Goal: Task Accomplishment & Management: Manage account settings

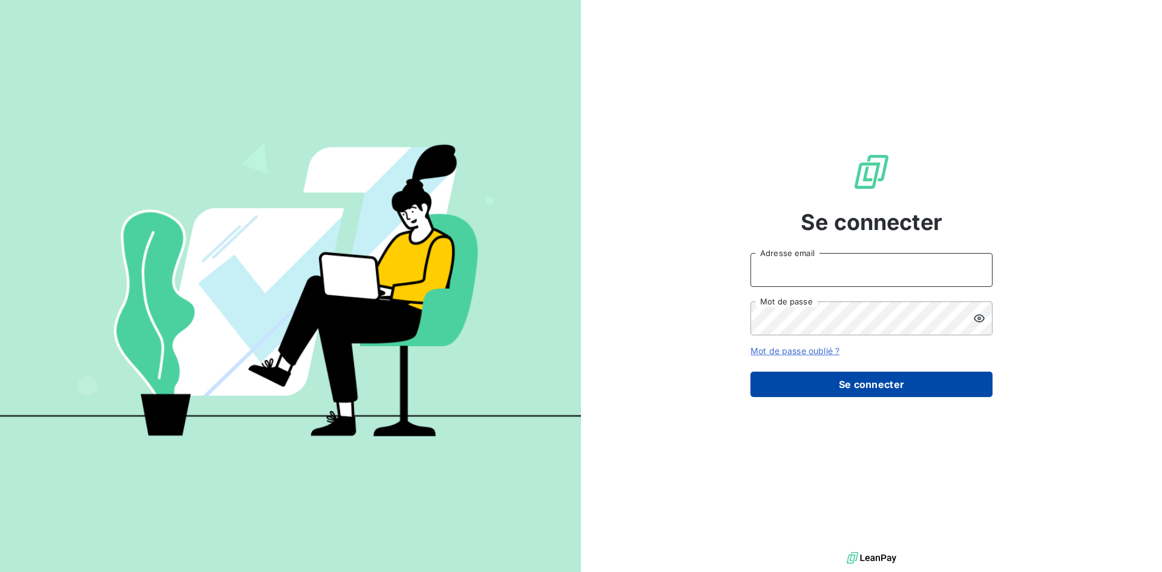
type input "[EMAIL_ADDRESS][DOMAIN_NAME]"
click at [841, 376] on button "Se connecter" at bounding box center [872, 384] width 242 height 25
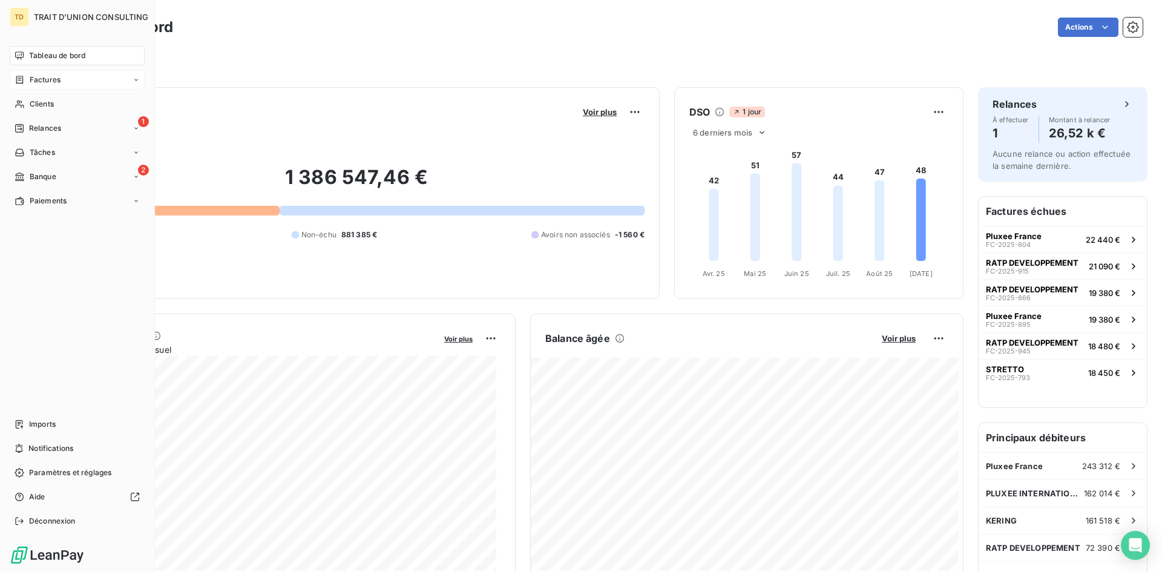
click at [56, 84] on span "Factures" at bounding box center [45, 79] width 31 height 11
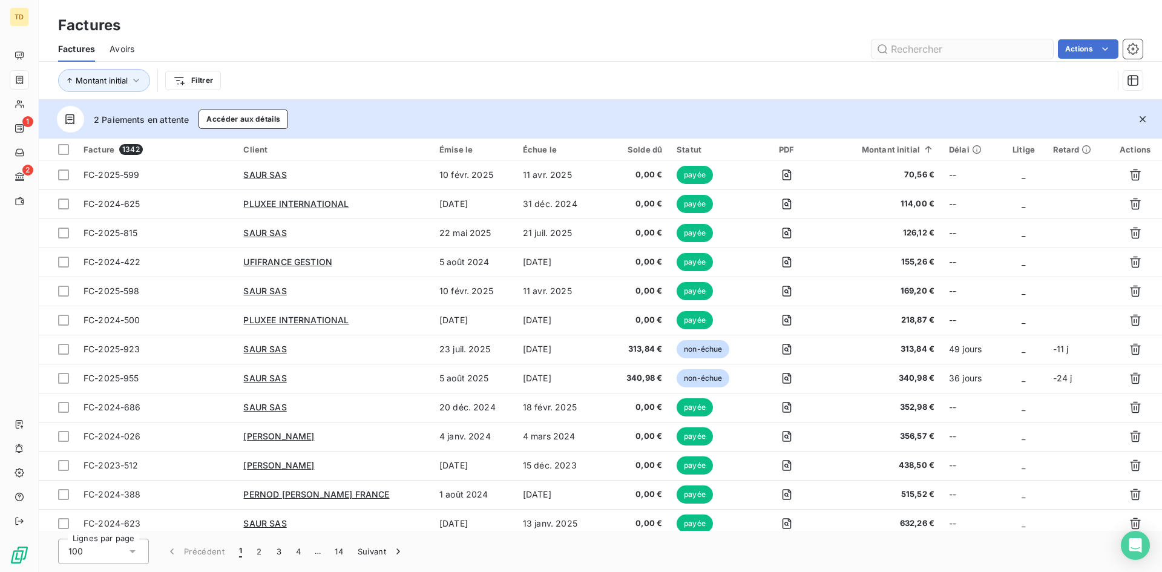
click at [927, 45] on input "text" at bounding box center [963, 48] width 182 height 19
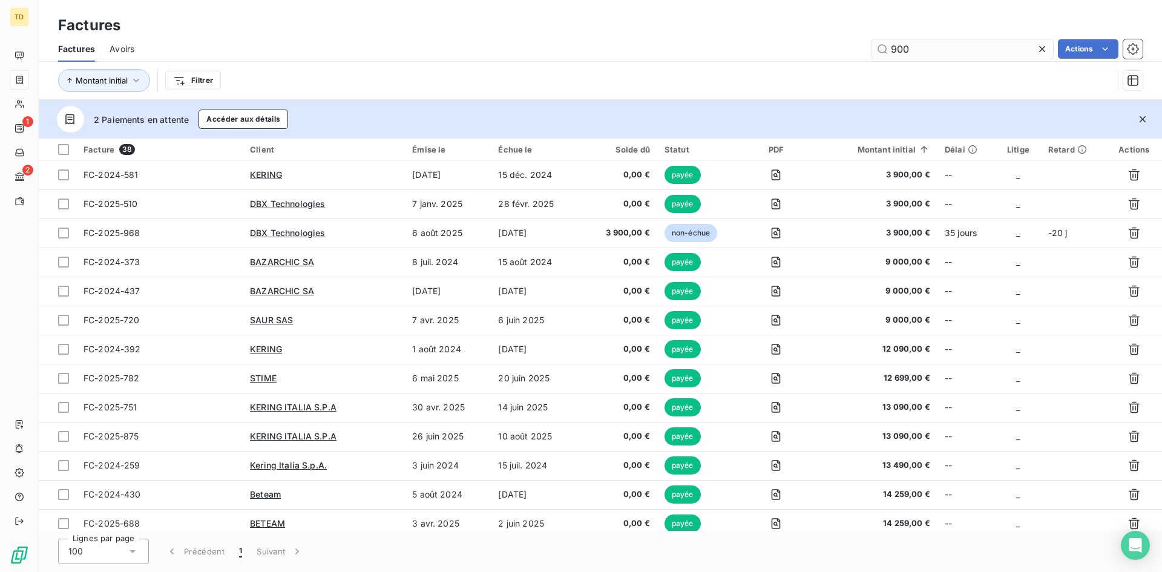
click at [888, 49] on input "900" at bounding box center [963, 48] width 182 height 19
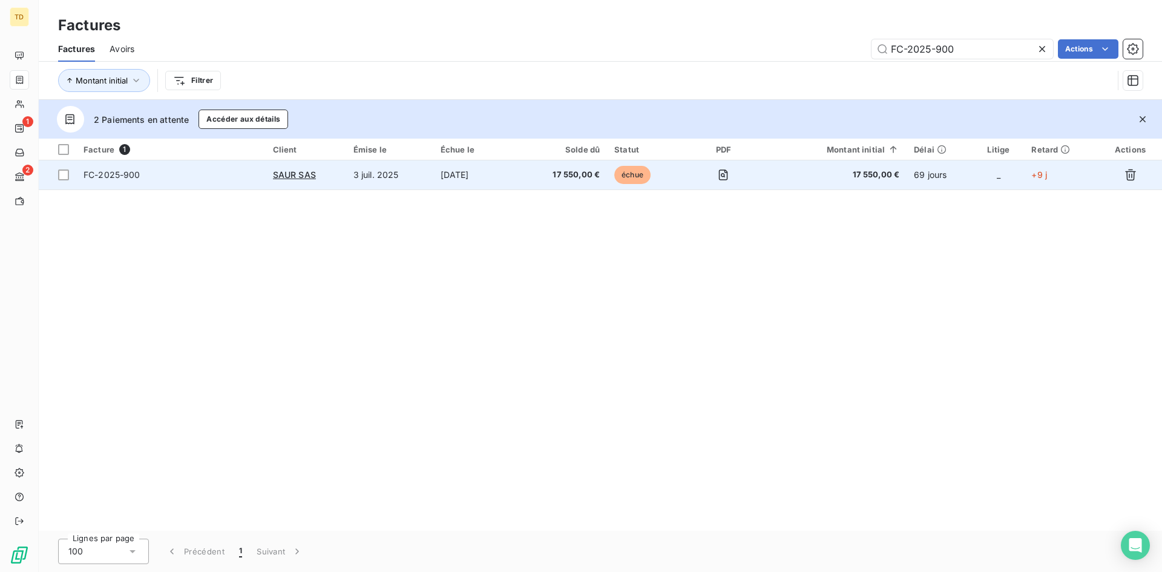
type input "FC-2025-900"
click at [559, 166] on td "17 550,00 €" at bounding box center [564, 174] width 86 height 29
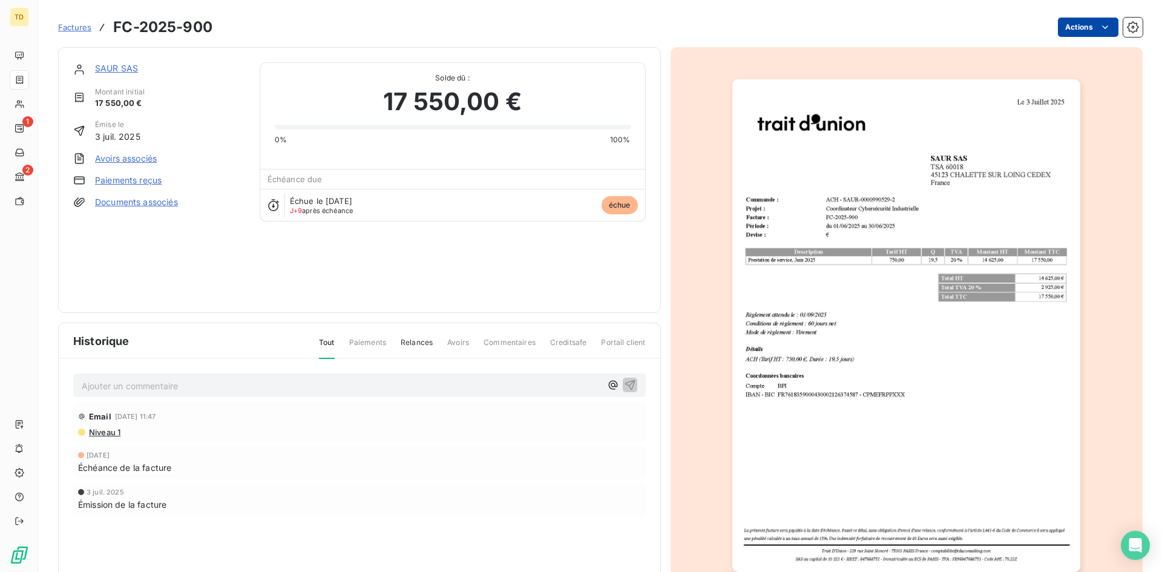
click at [1077, 25] on html "TD 1 2 Factures FC-2025-900 Actions [PERSON_NAME] SAS Montant initial 17 550,00…" at bounding box center [581, 286] width 1162 height 572
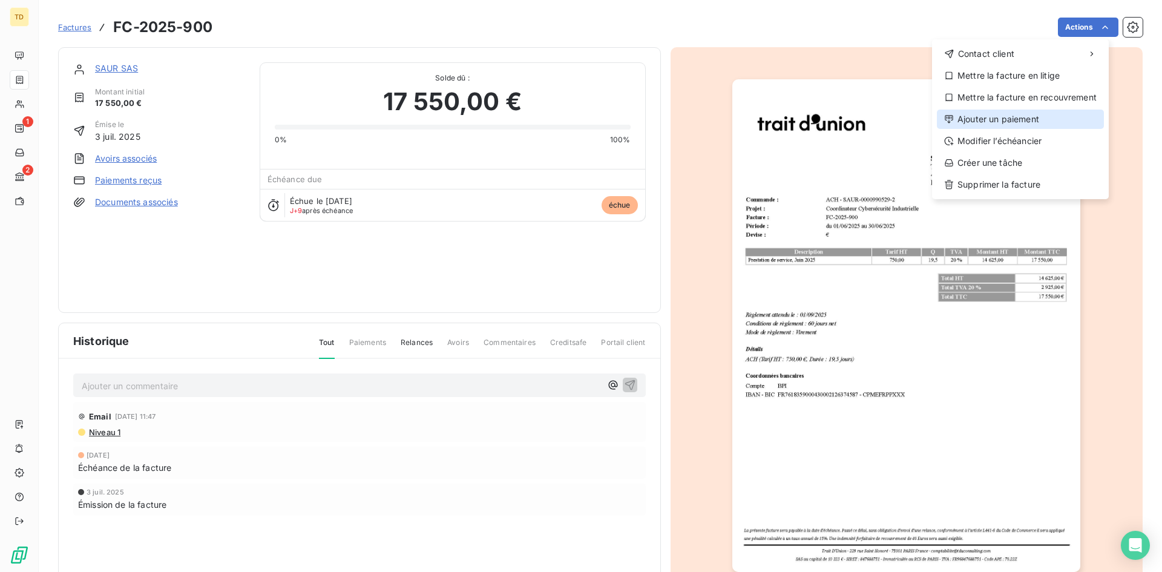
click at [983, 115] on div "Ajouter un paiement" at bounding box center [1020, 119] width 167 height 19
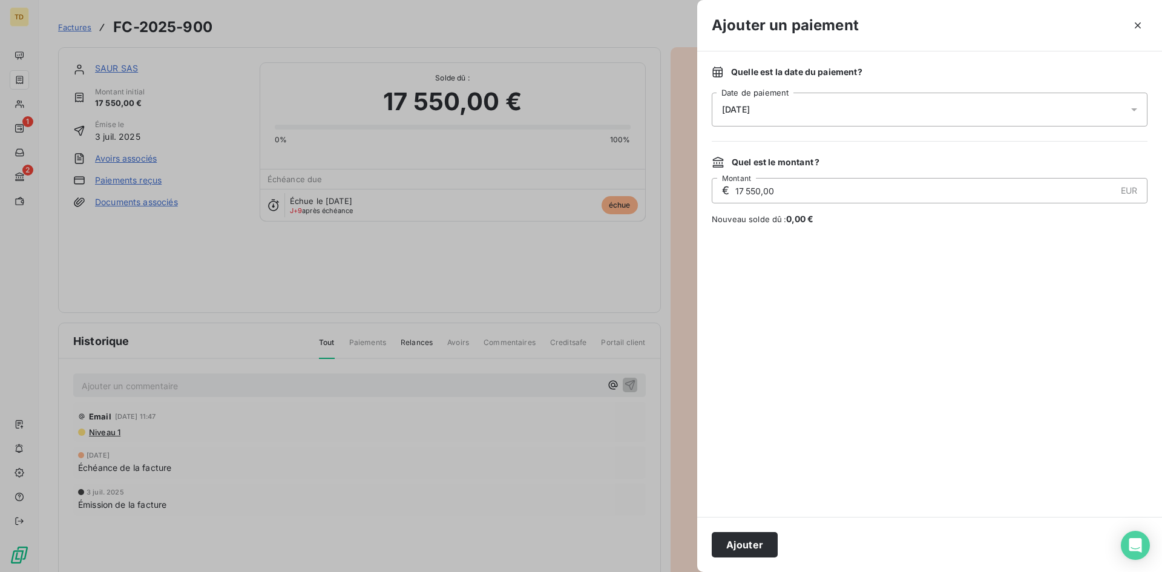
click at [826, 105] on div "[DATE]" at bounding box center [930, 110] width 436 height 34
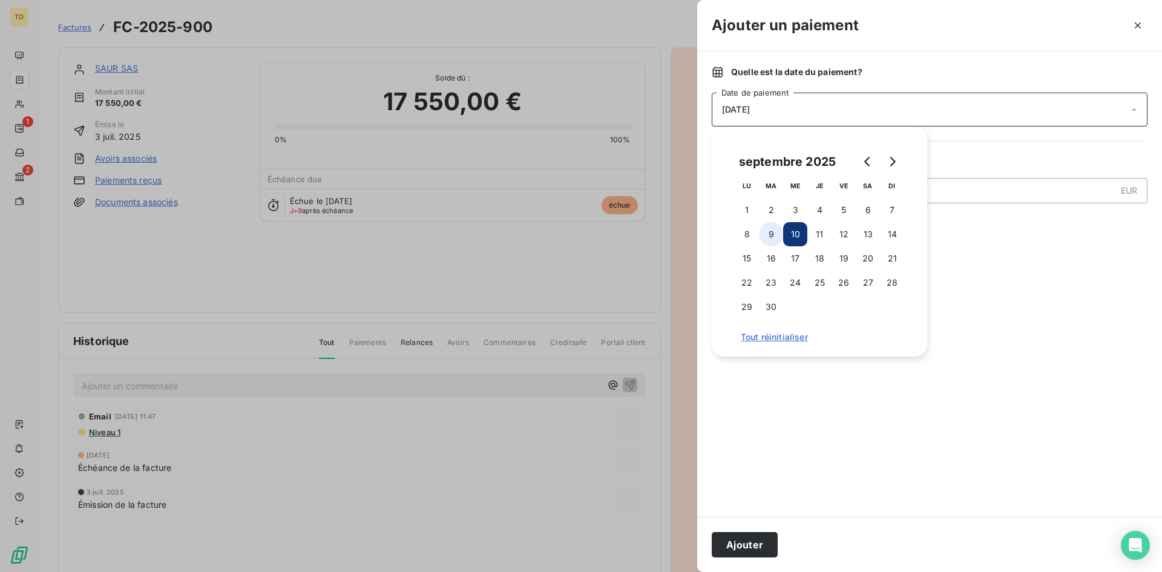
click at [775, 232] on button "9" at bounding box center [771, 234] width 24 height 24
click at [760, 536] on button "Ajouter" at bounding box center [745, 544] width 66 height 25
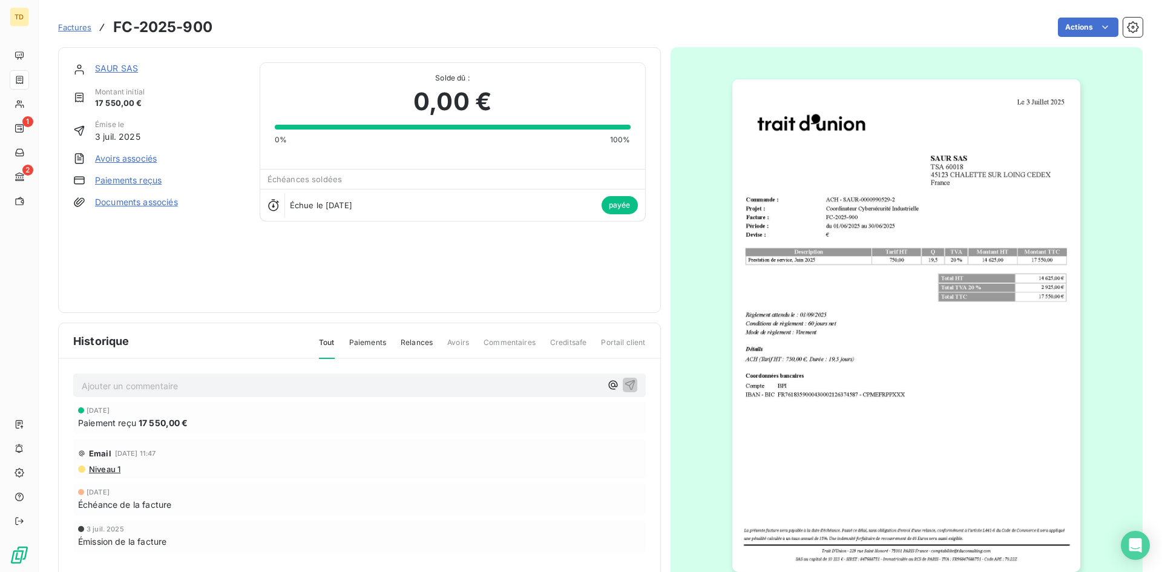
click at [73, 25] on span "Factures" at bounding box center [74, 27] width 33 height 10
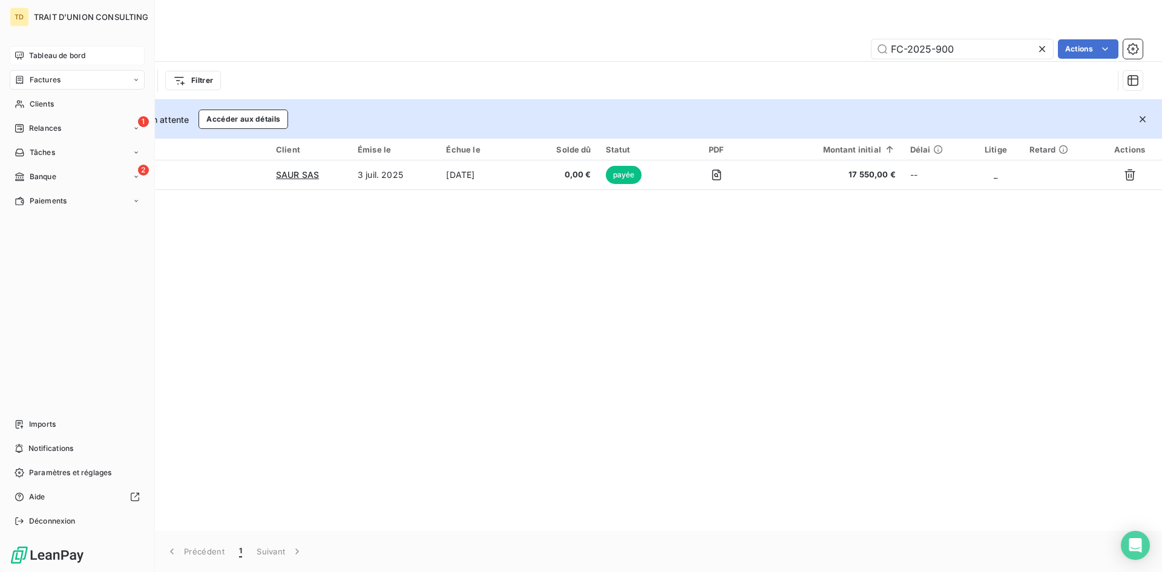
click at [39, 54] on span "Tableau de bord" at bounding box center [57, 55] width 56 height 11
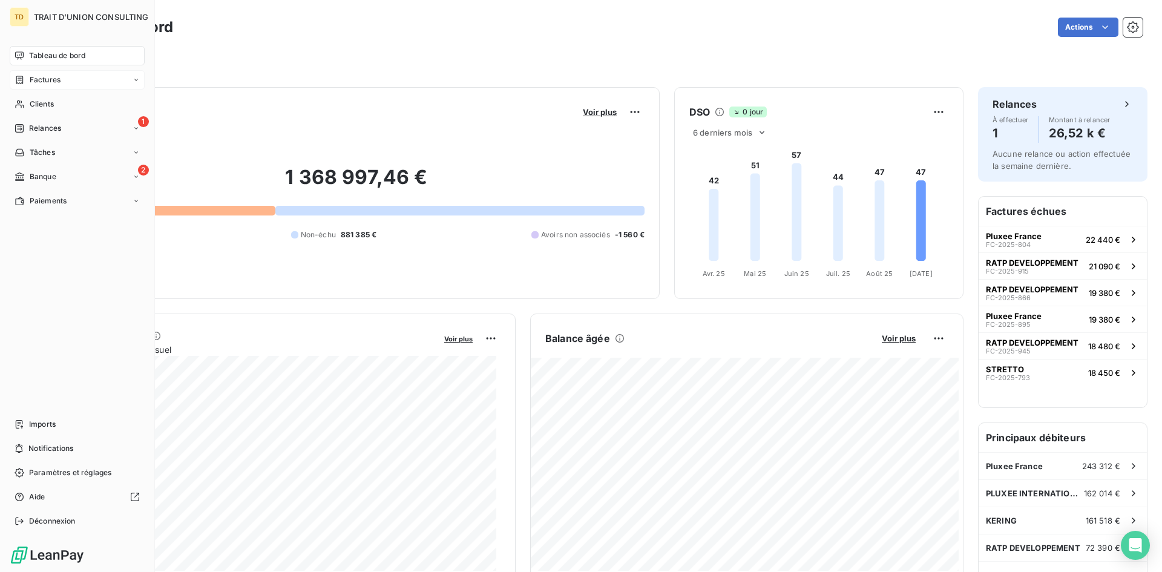
click at [74, 87] on div "Factures" at bounding box center [77, 79] width 135 height 19
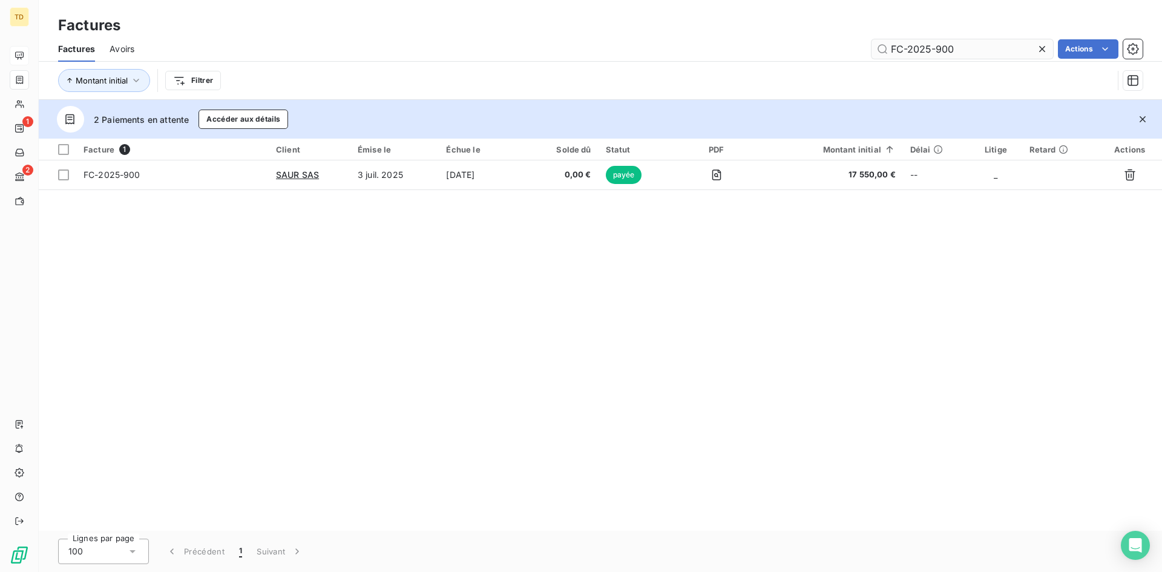
drag, startPoint x: 962, startPoint y: 48, endPoint x: 937, endPoint y: 50, distance: 24.8
click at [937, 50] on input "FC-2025-900" at bounding box center [963, 48] width 182 height 19
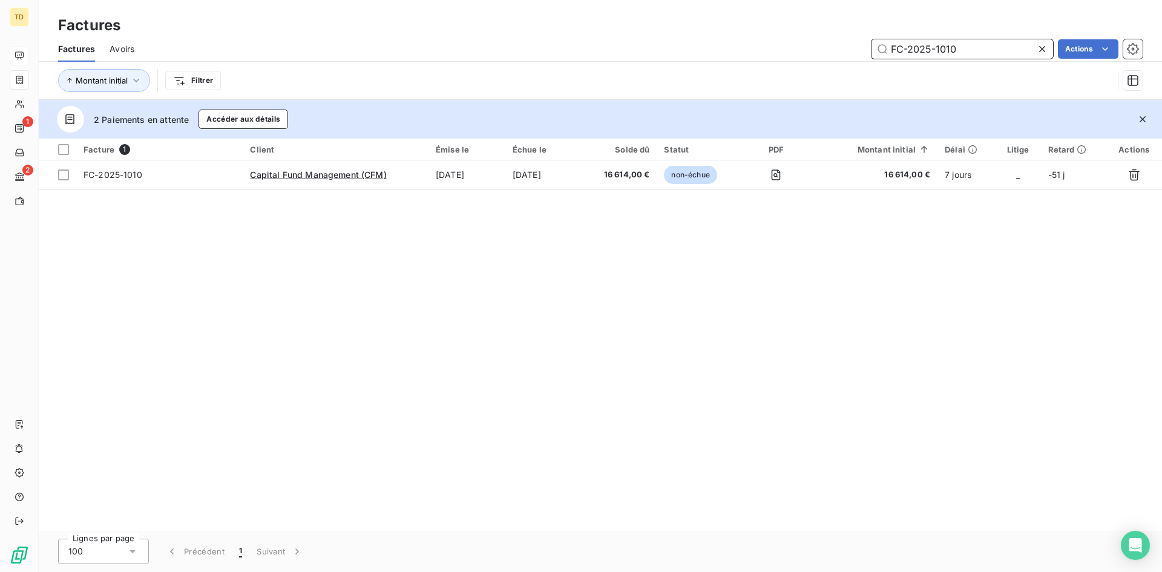
drag, startPoint x: 956, startPoint y: 53, endPoint x: 804, endPoint y: 56, distance: 152.0
click at [804, 56] on div "FC-2025-1010 Actions" at bounding box center [646, 48] width 994 height 19
paste input "0"
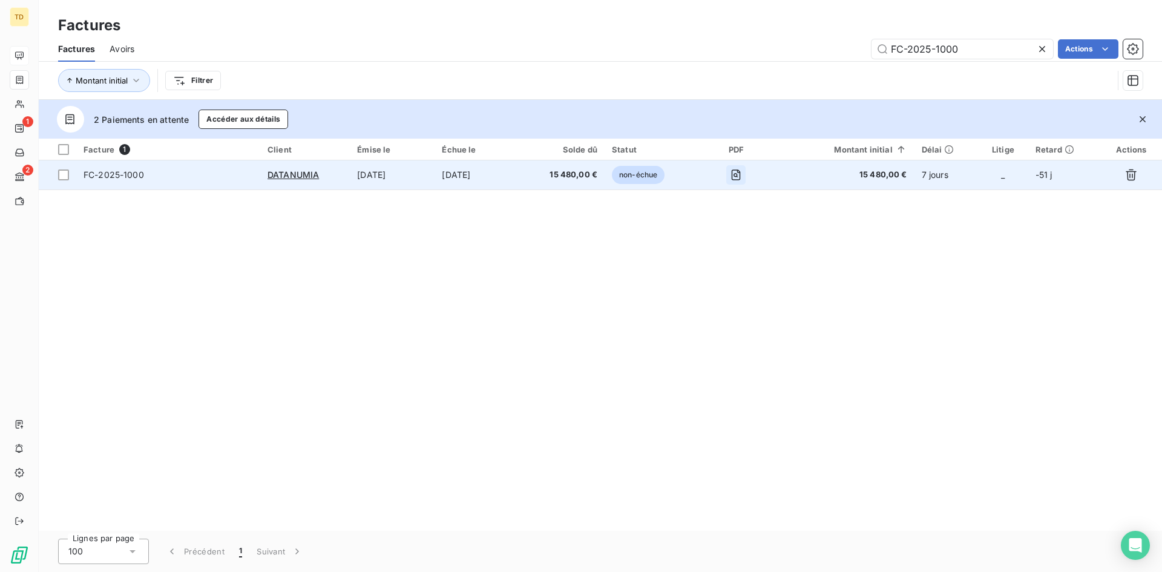
click at [742, 173] on icon "button" at bounding box center [736, 175] width 12 height 12
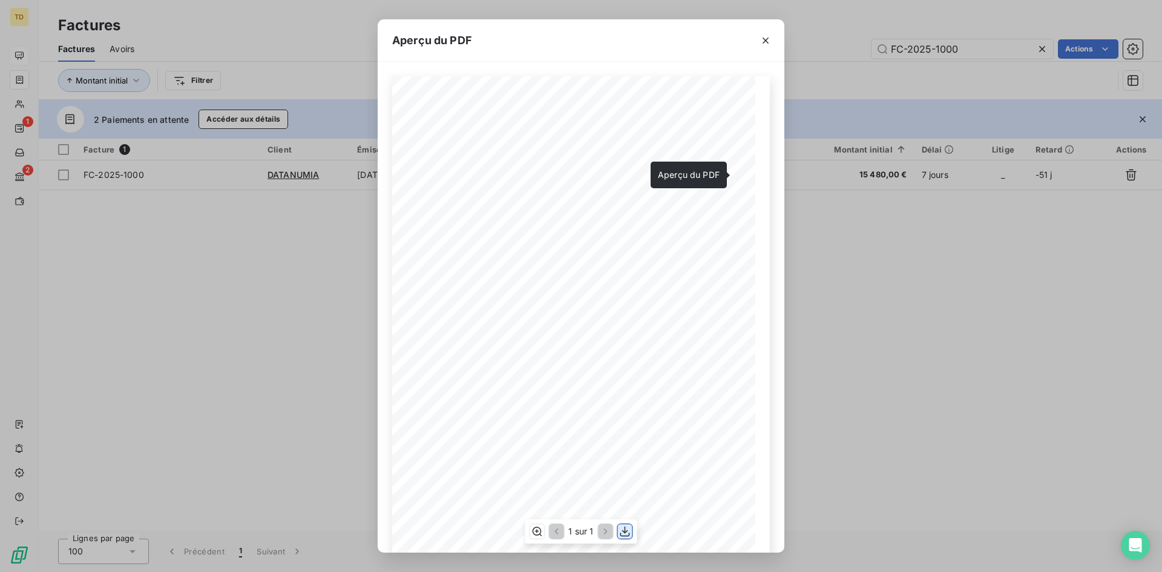
click at [622, 537] on icon "button" at bounding box center [625, 531] width 12 height 12
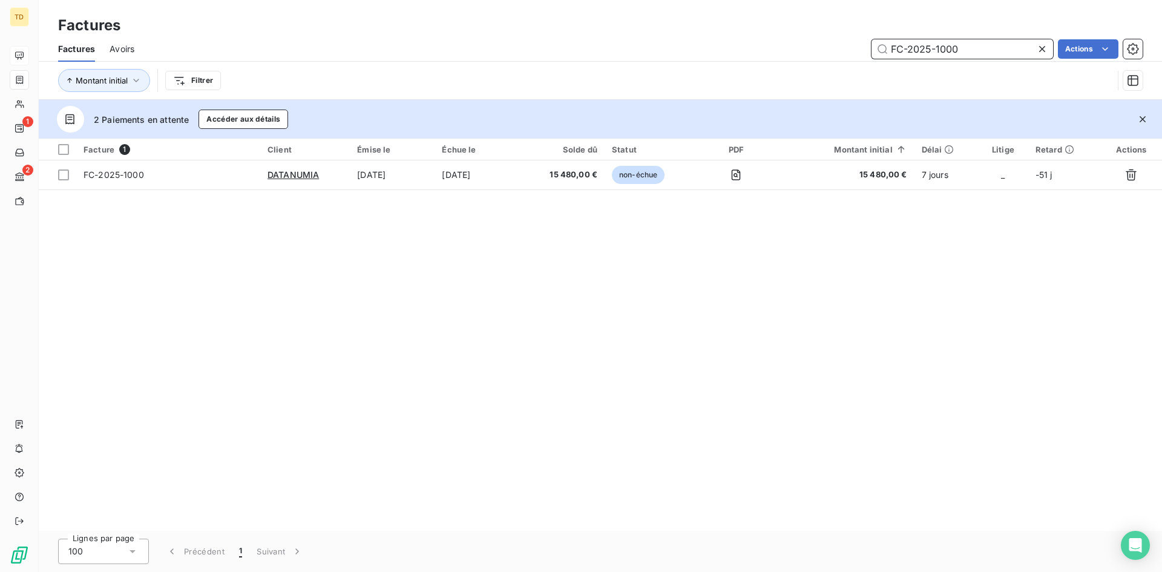
drag, startPoint x: 967, startPoint y: 52, endPoint x: 760, endPoint y: 63, distance: 206.7
click at [766, 65] on div "Factures Avoirs FC-2025-1000 Actions Montant initial Filtrer" at bounding box center [601, 67] width 1124 height 63
paste input "981"
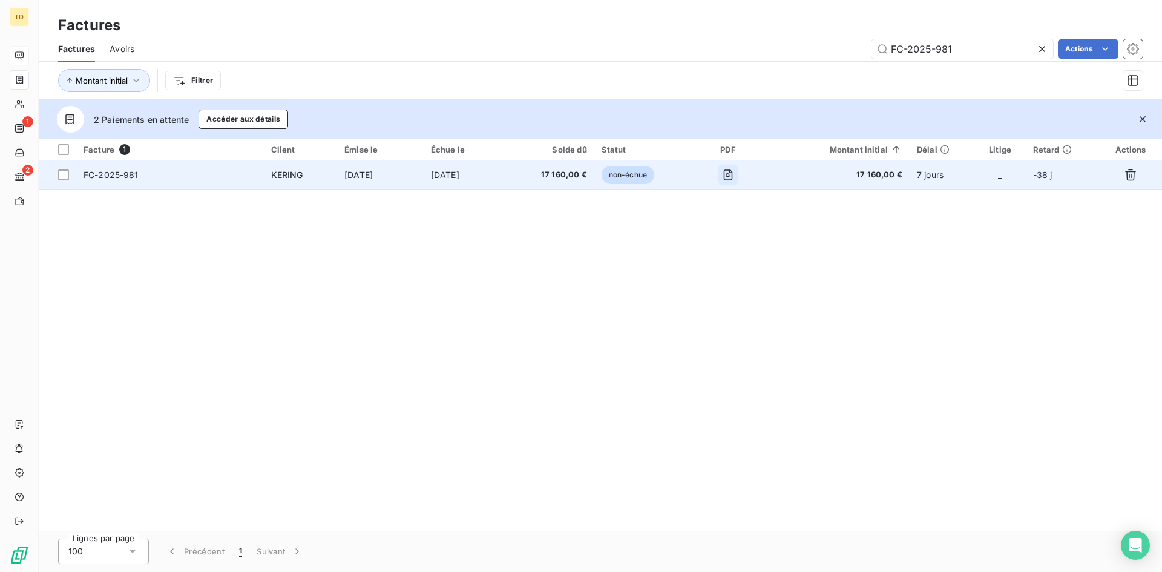
click at [733, 171] on icon "button" at bounding box center [728, 174] width 9 height 11
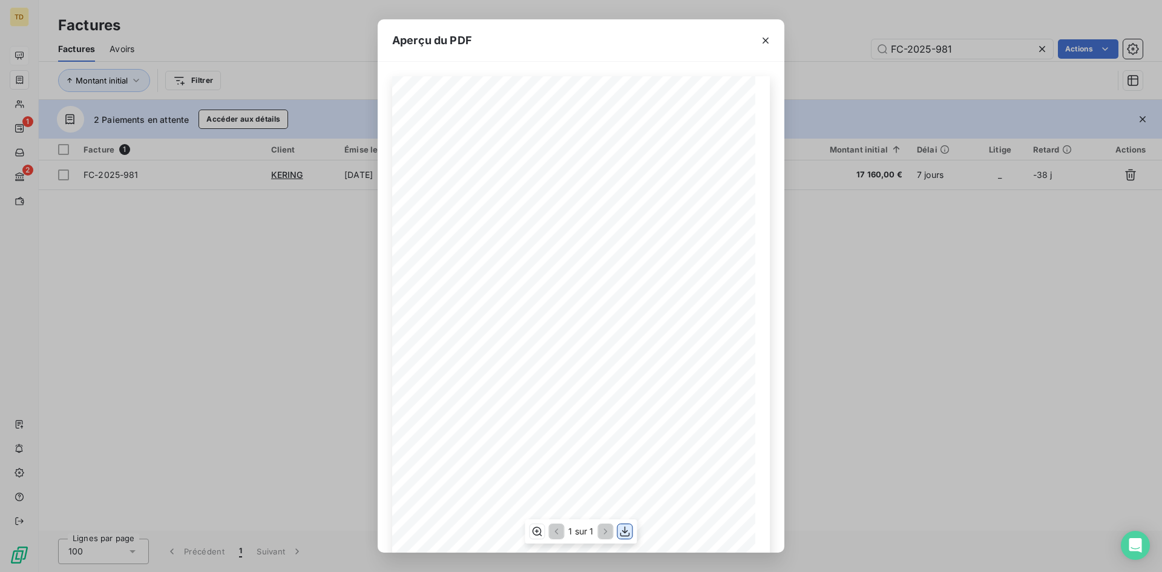
click at [620, 533] on icon "button" at bounding box center [625, 531] width 10 height 10
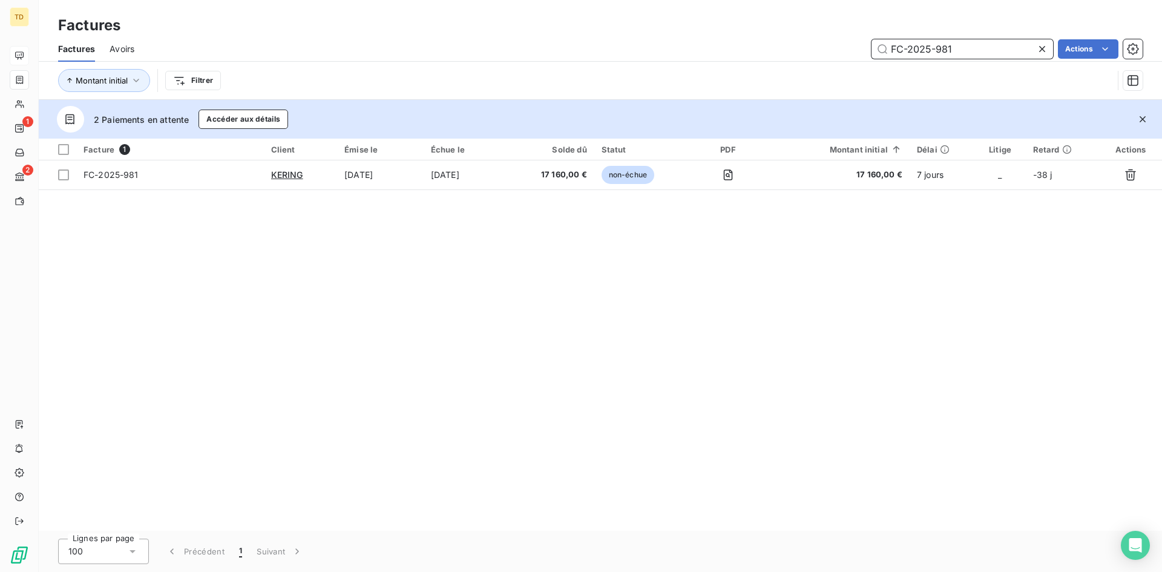
drag, startPoint x: 959, startPoint y: 56, endPoint x: 675, endPoint y: 61, distance: 284.5
click at [677, 61] on div "Factures Avoirs FC-2025-981 Actions" at bounding box center [601, 48] width 1124 height 25
paste input "FC-2025-1018"
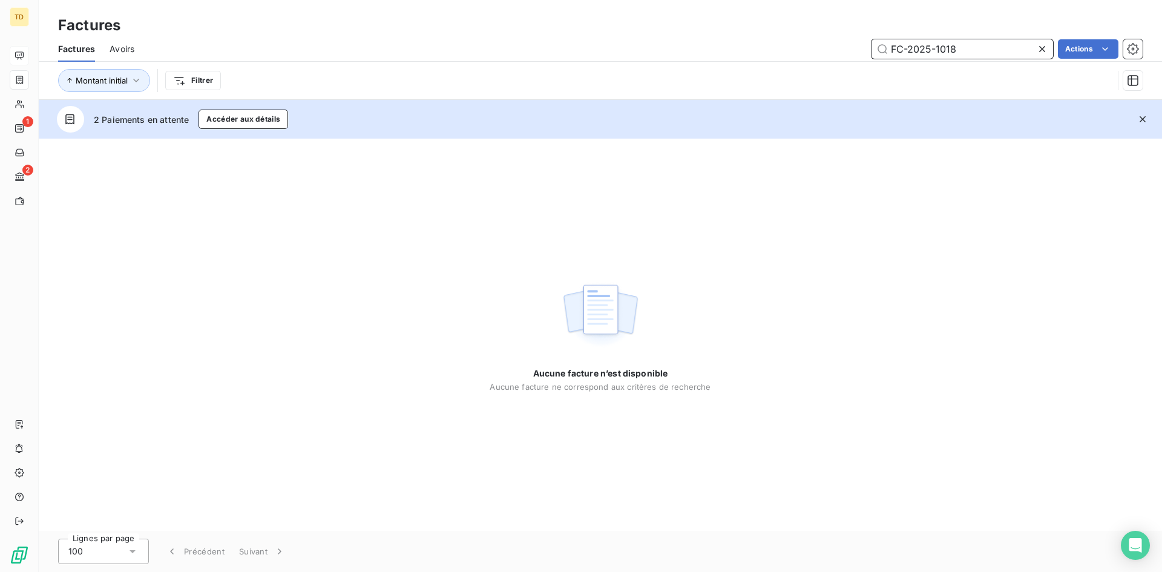
drag, startPoint x: 912, startPoint y: 49, endPoint x: 823, endPoint y: 54, distance: 89.2
click at [823, 54] on div "FC-2025-1018 Actions" at bounding box center [646, 48] width 994 height 19
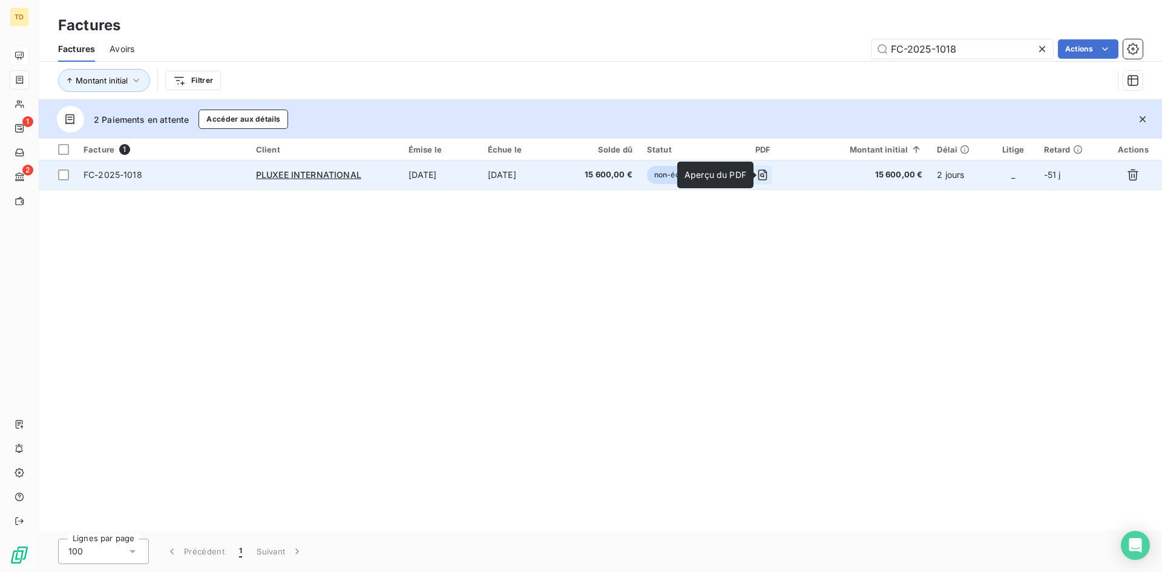
click at [769, 176] on icon "button" at bounding box center [763, 175] width 12 height 12
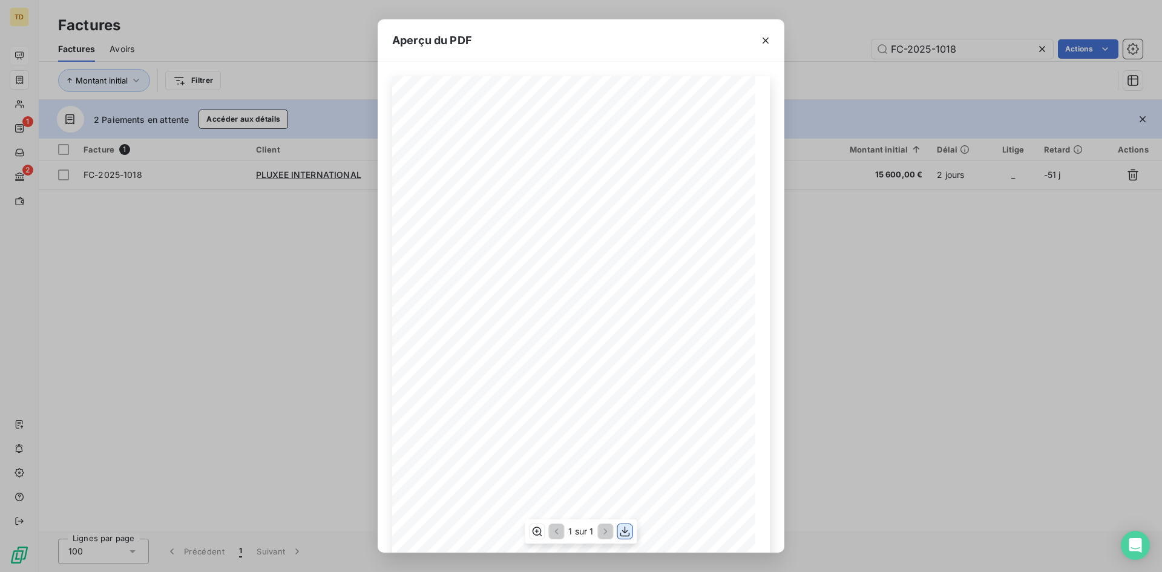
click at [628, 535] on icon "button" at bounding box center [625, 531] width 12 height 12
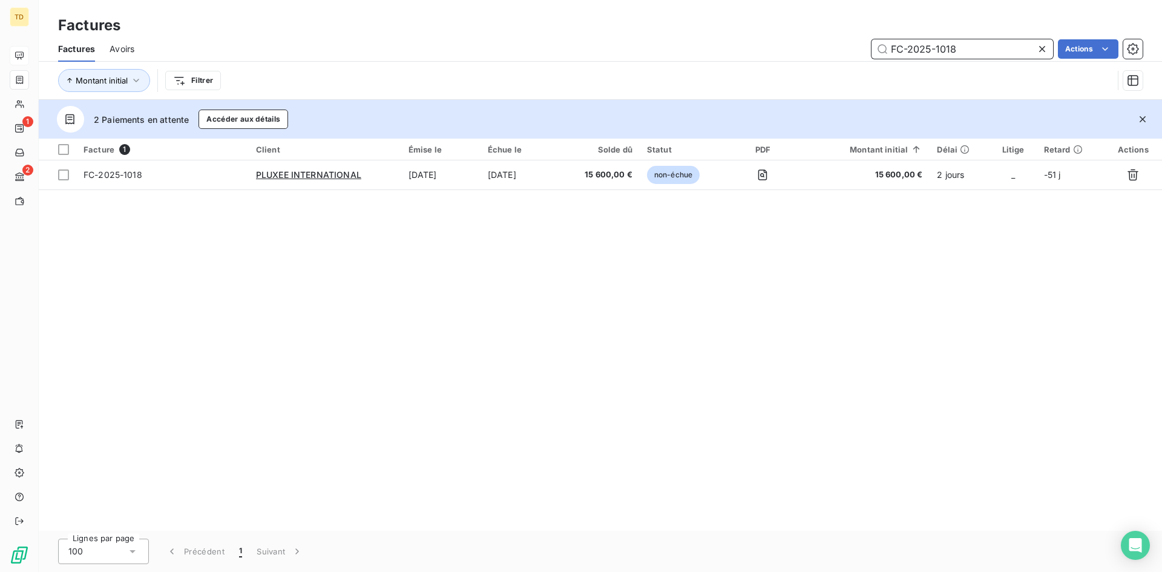
drag, startPoint x: 958, startPoint y: 45, endPoint x: 780, endPoint y: 50, distance: 178.1
click at [792, 54] on div "FC-2025-1018 Actions" at bounding box center [646, 48] width 994 height 19
paste input "5"
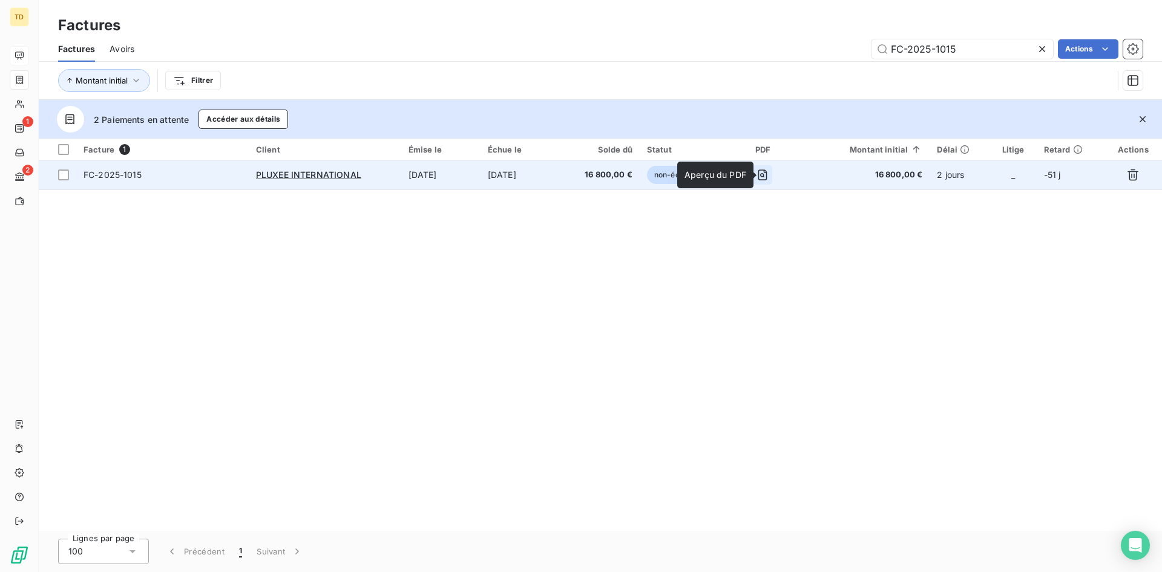
click at [768, 177] on icon "button" at bounding box center [762, 174] width 9 height 11
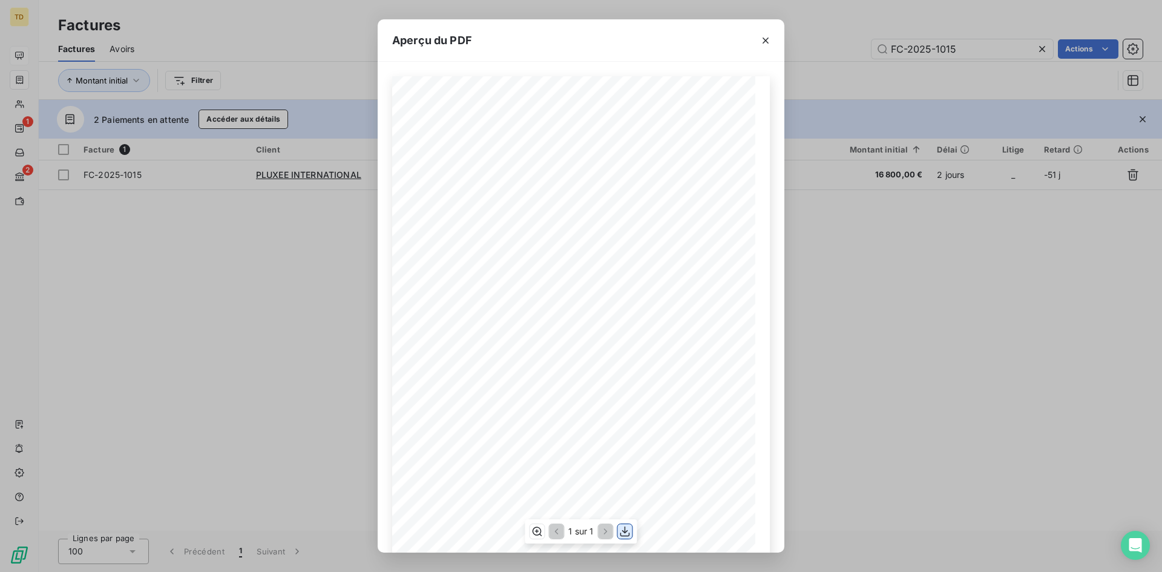
click at [630, 530] on icon "button" at bounding box center [625, 531] width 12 height 12
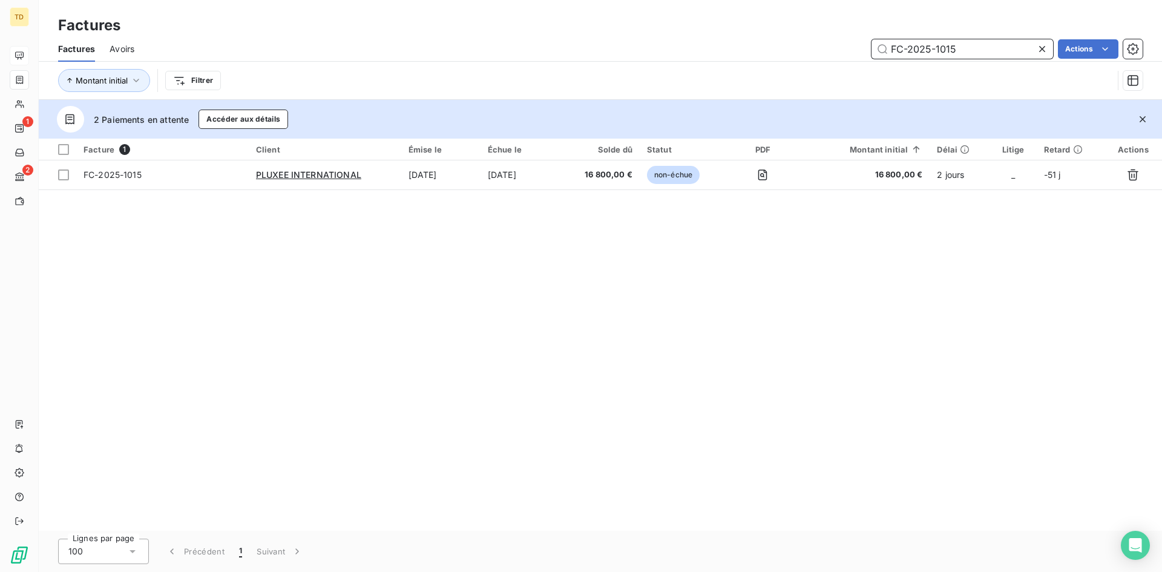
drag, startPoint x: 972, startPoint y: 50, endPoint x: 777, endPoint y: 47, distance: 195.5
click at [781, 50] on div "FC-2025-1015 Actions" at bounding box center [646, 48] width 994 height 19
paste input "99"
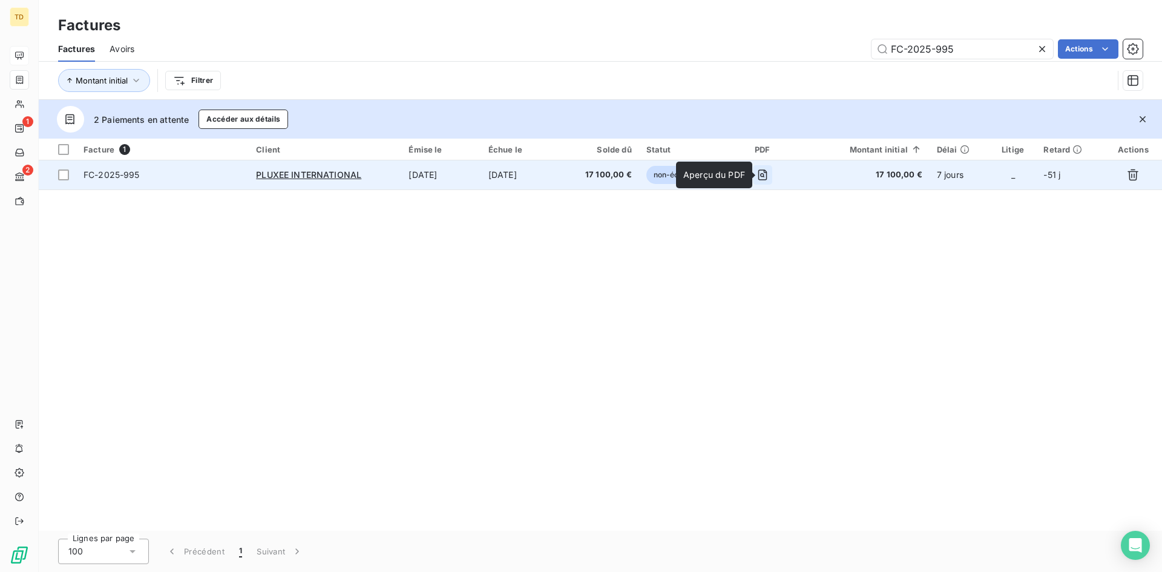
click at [762, 175] on icon "button" at bounding box center [763, 175] width 12 height 12
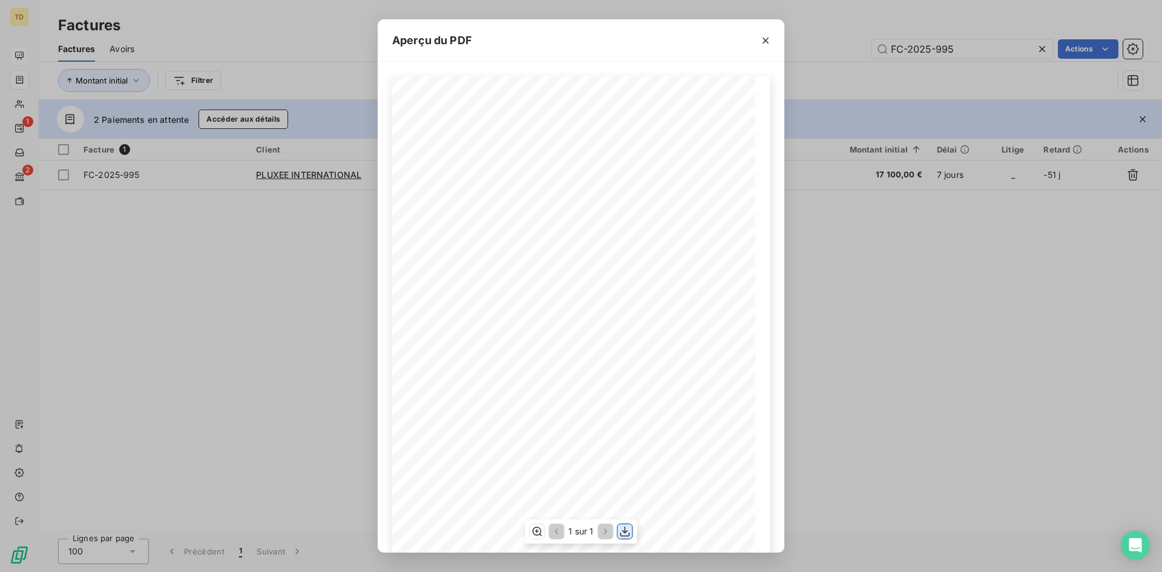
click at [623, 532] on icon "button" at bounding box center [625, 531] width 12 height 12
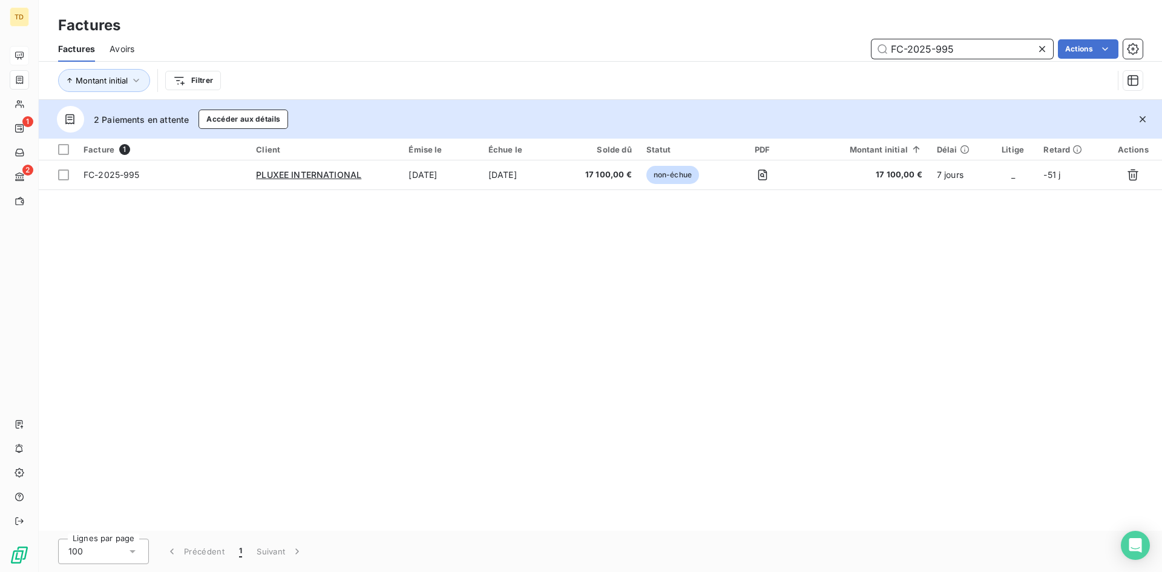
drag, startPoint x: 994, startPoint y: 57, endPoint x: 699, endPoint y: 56, distance: 294.8
click at [700, 56] on div "FC-2025-995 Actions" at bounding box center [646, 48] width 994 height 19
paste input "4"
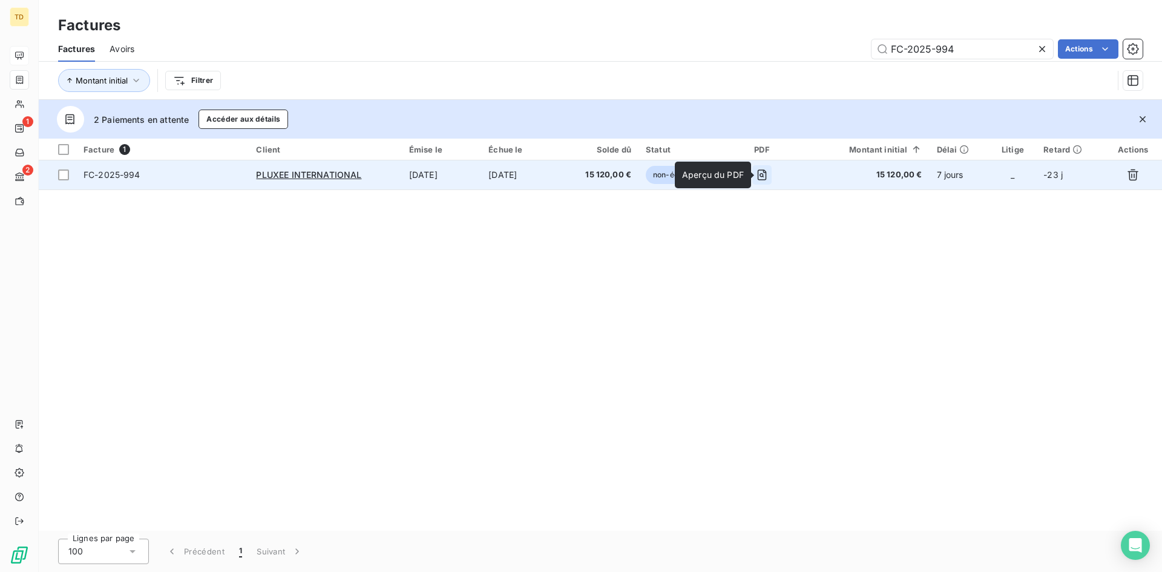
click at [765, 176] on icon "button" at bounding box center [762, 175] width 12 height 12
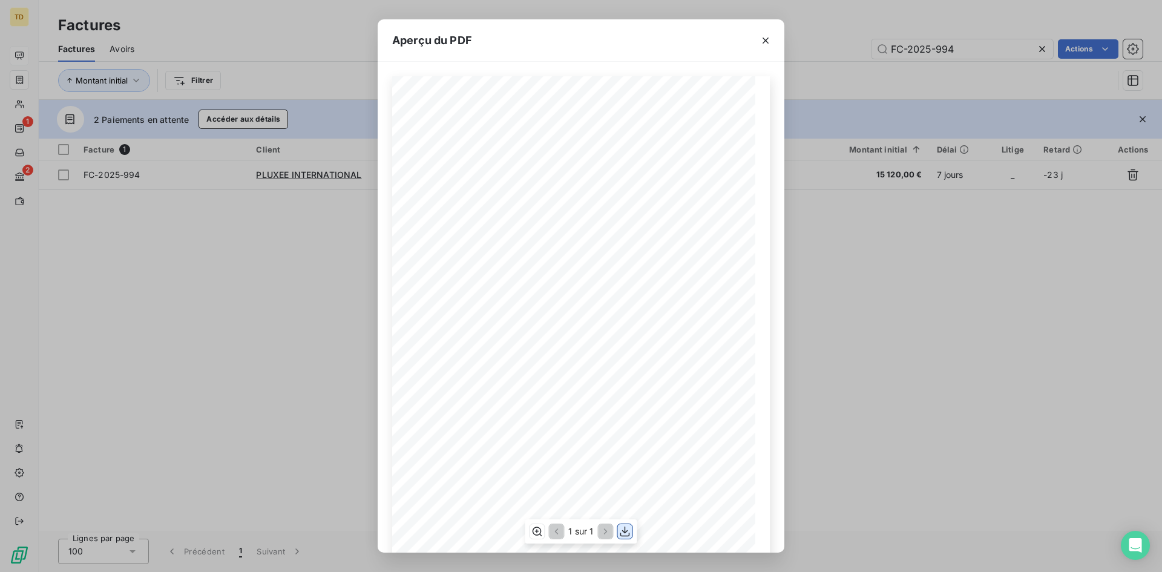
click at [619, 533] on icon "button" at bounding box center [625, 531] width 12 height 12
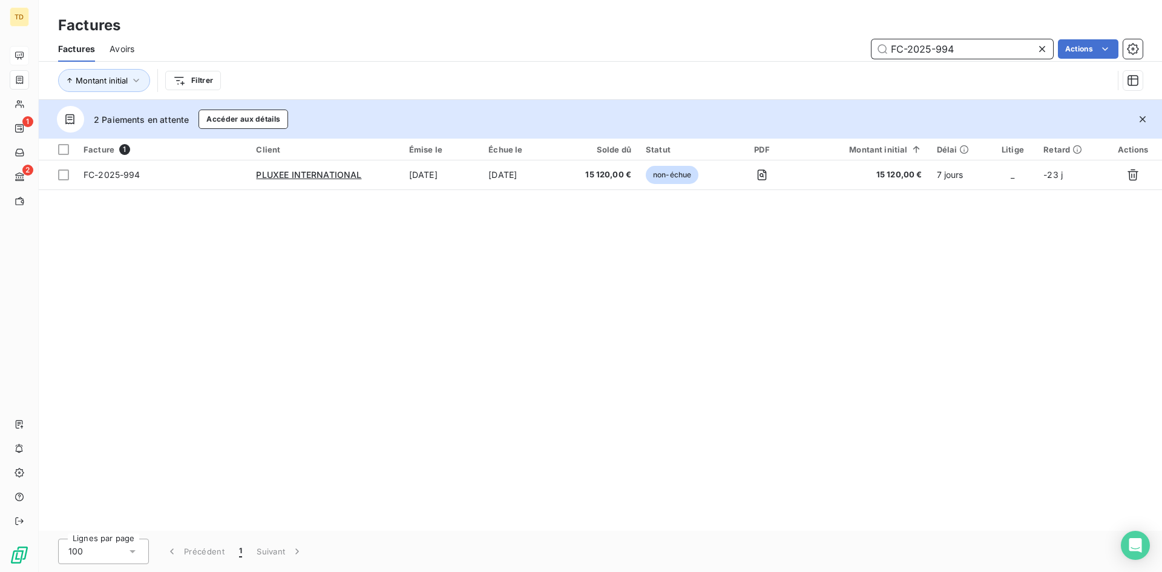
paste input "1003"
drag, startPoint x: 964, startPoint y: 48, endPoint x: 773, endPoint y: 48, distance: 190.7
click at [773, 48] on div "FC-2025-994 Actions" at bounding box center [646, 48] width 994 height 19
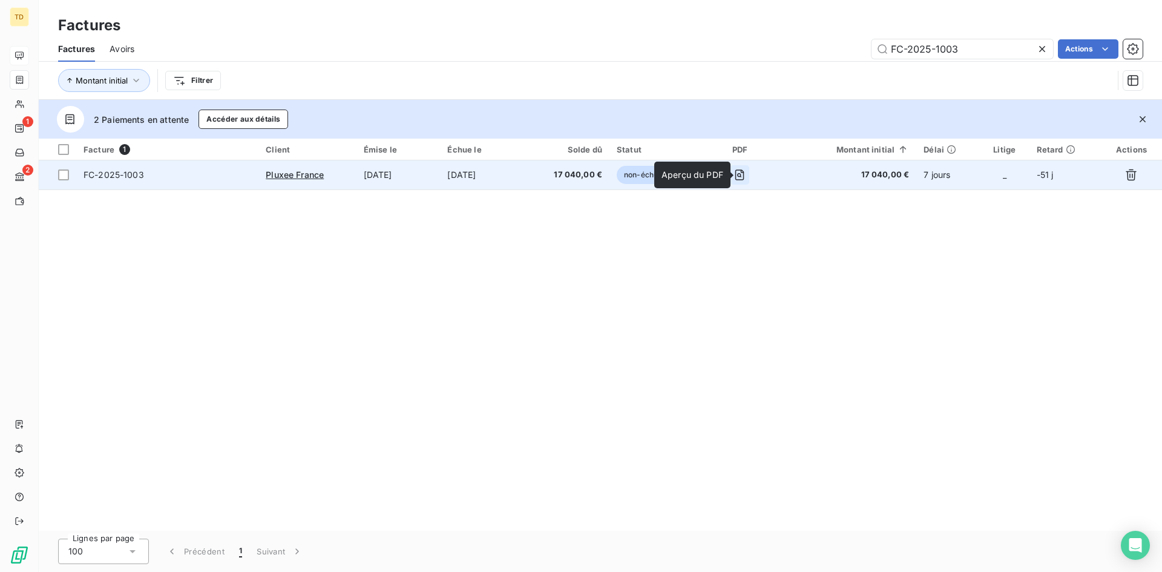
click at [745, 173] on icon "button" at bounding box center [740, 175] width 12 height 12
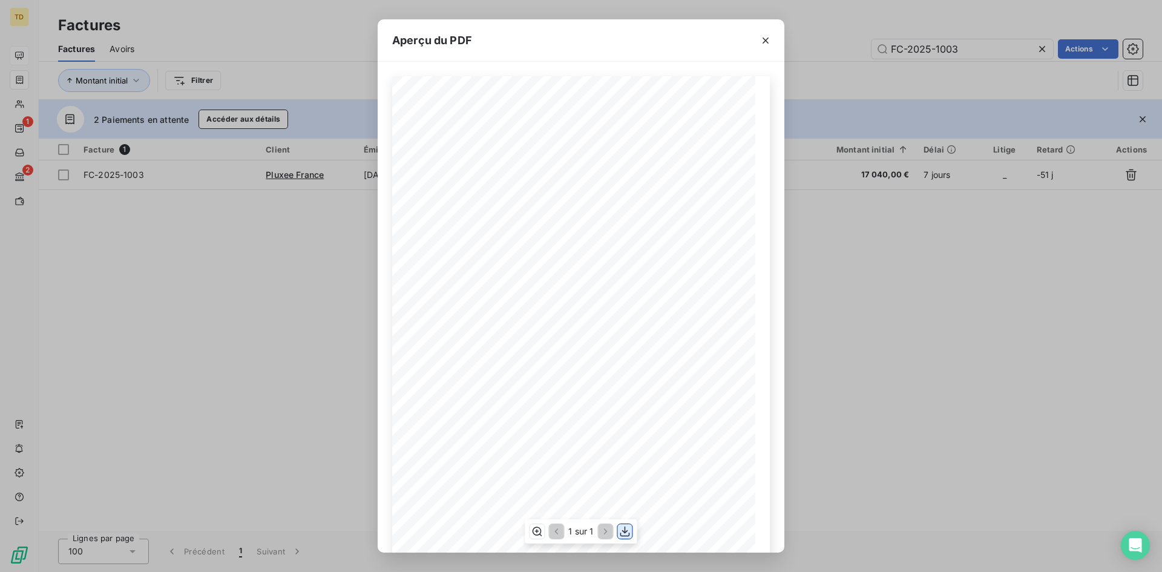
click at [623, 528] on icon "button" at bounding box center [625, 531] width 12 height 12
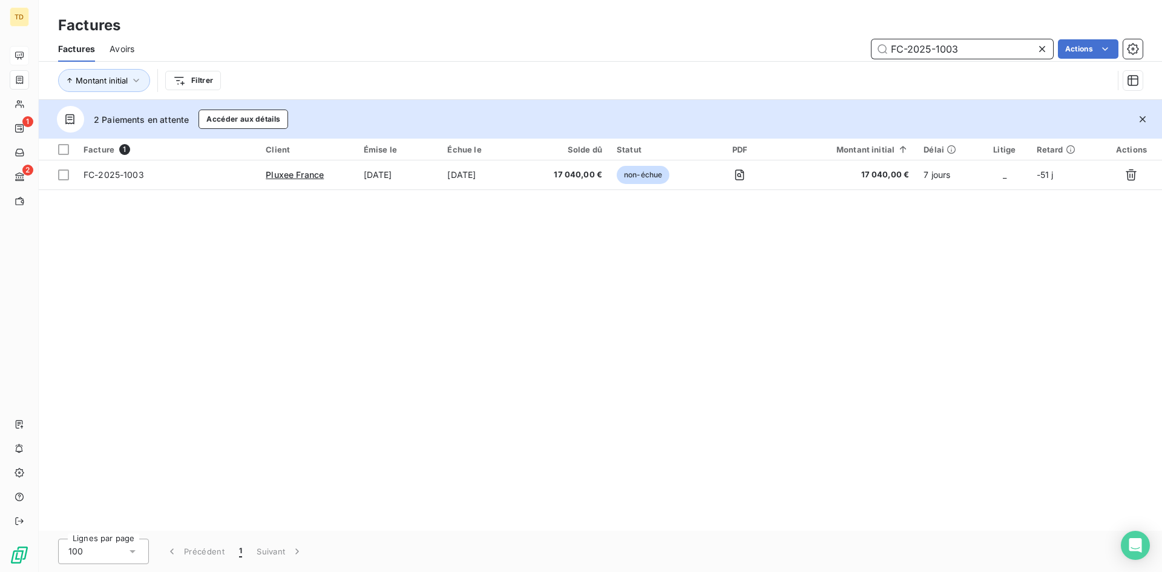
drag, startPoint x: 827, startPoint y: 53, endPoint x: 740, endPoint y: 47, distance: 87.3
click at [748, 53] on div "FC-2025-1003 Actions" at bounding box center [646, 48] width 994 height 19
paste input "99"
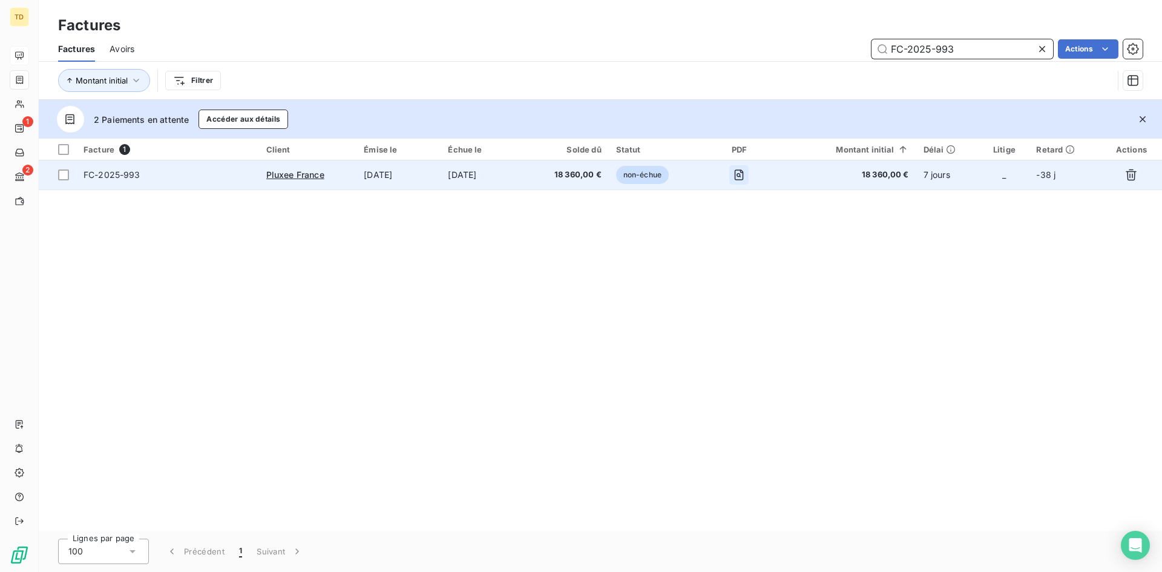
type input "FC-2025-993"
click at [749, 176] on button "button" at bounding box center [738, 174] width 19 height 19
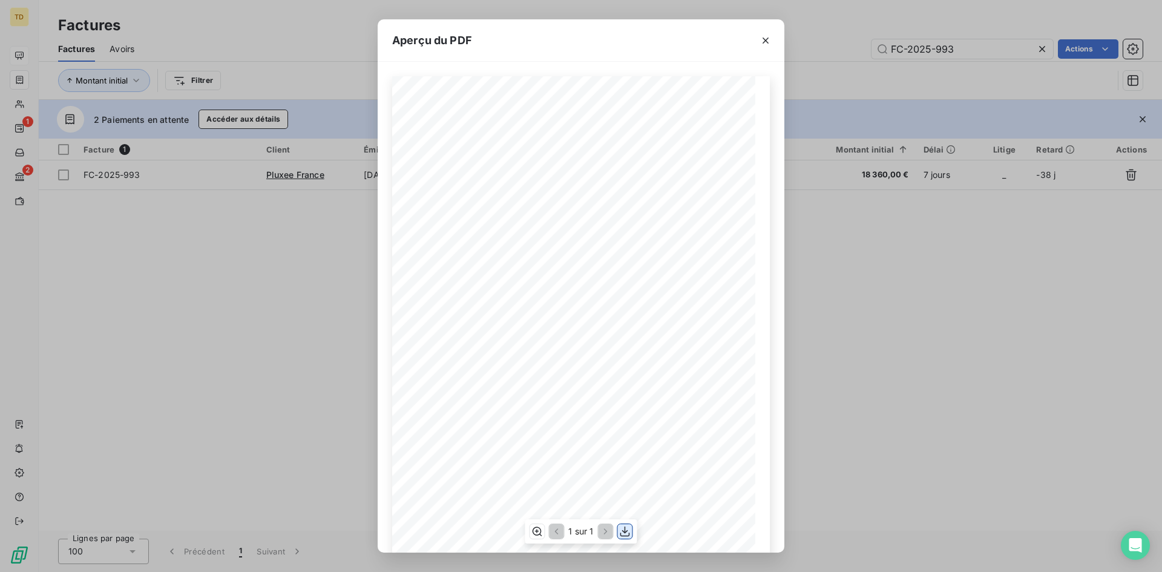
click at [629, 537] on icon "button" at bounding box center [625, 531] width 12 height 12
click at [772, 38] on button "button" at bounding box center [765, 40] width 19 height 19
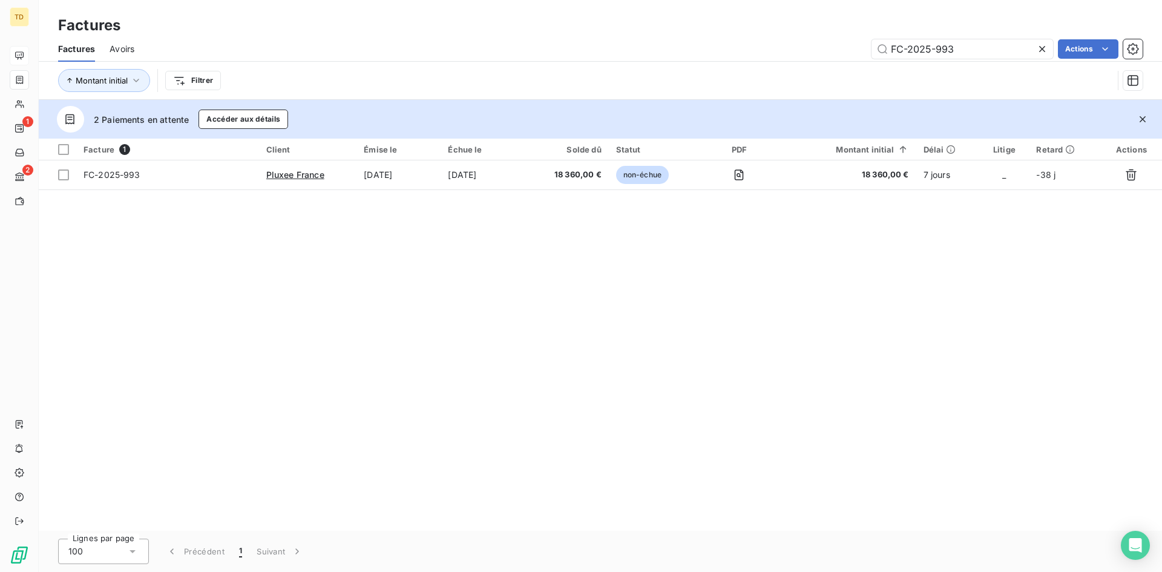
click at [1041, 49] on icon at bounding box center [1042, 49] width 12 height 12
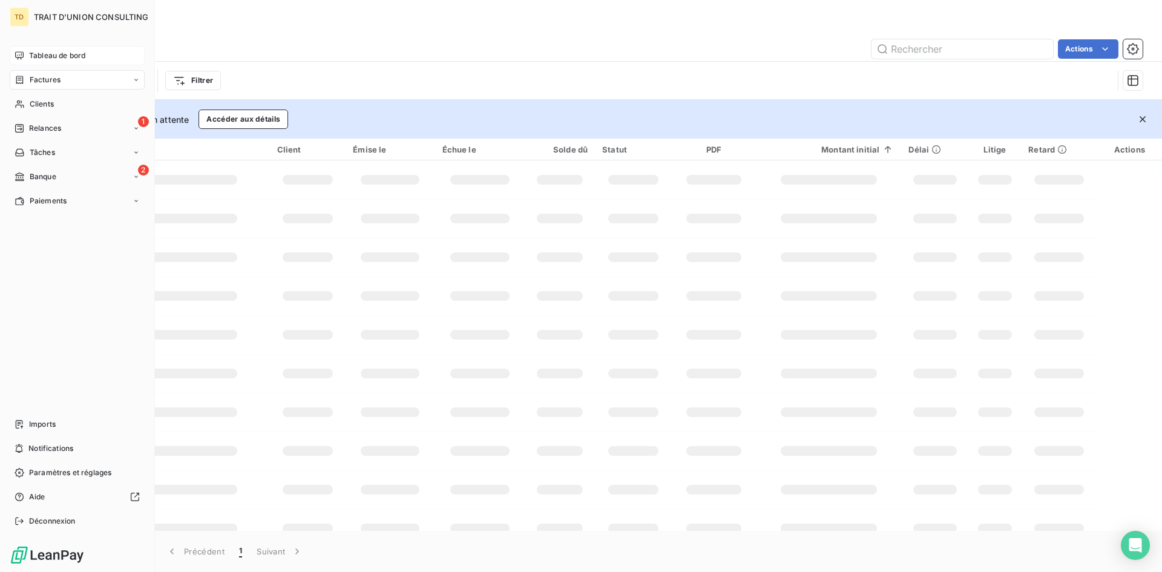
click at [84, 61] on span "Tableau de bord" at bounding box center [57, 55] width 56 height 11
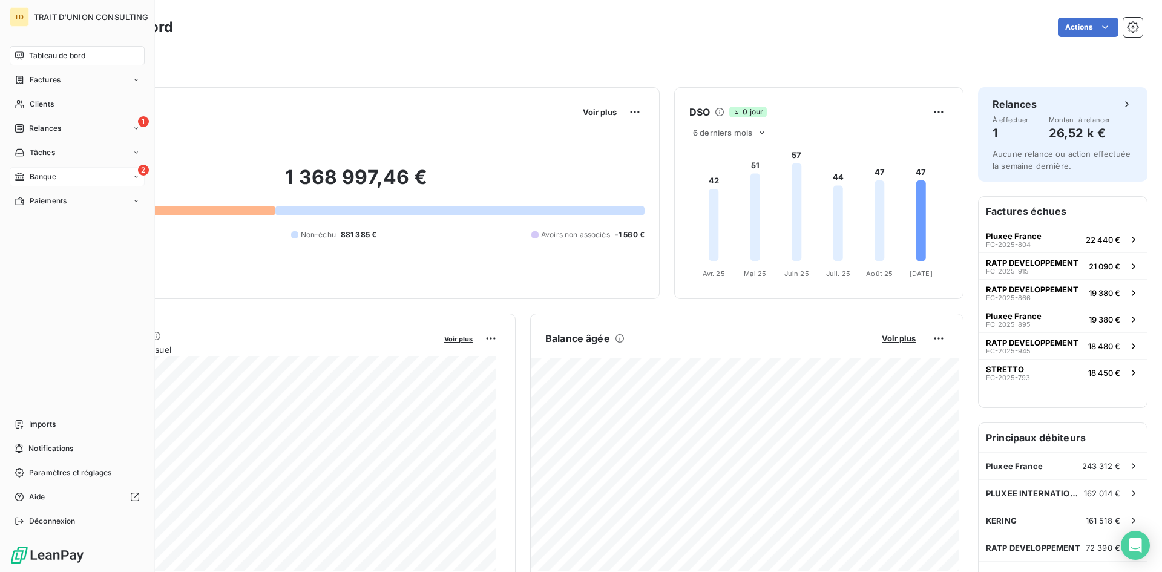
click at [44, 169] on div "2 Banque" at bounding box center [77, 176] width 135 height 19
